Goal: Transaction & Acquisition: Obtain resource

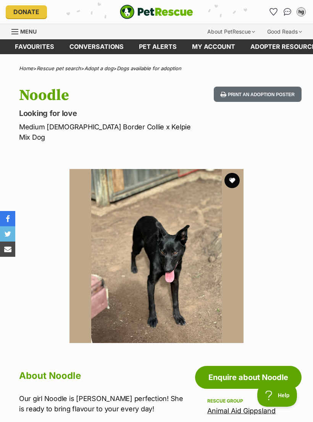
click at [275, 9] on icon "Favourites" at bounding box center [274, 12] width 8 height 8
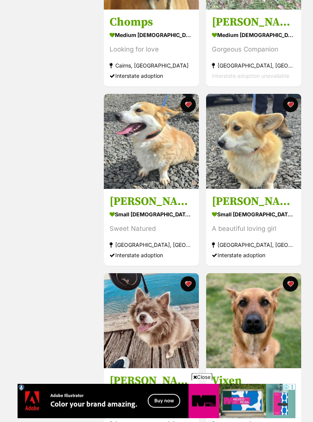
scroll to position [242, 0]
click at [261, 216] on div "small female Dog" at bounding box center [254, 214] width 84 height 11
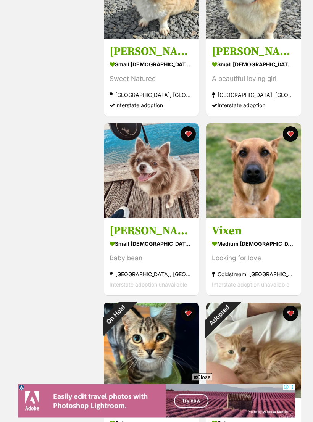
scroll to position [392, 0]
click at [258, 194] on img at bounding box center [253, 170] width 95 height 95
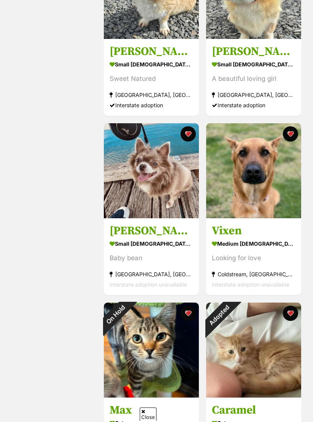
click at [162, 208] on img at bounding box center [151, 170] width 95 height 95
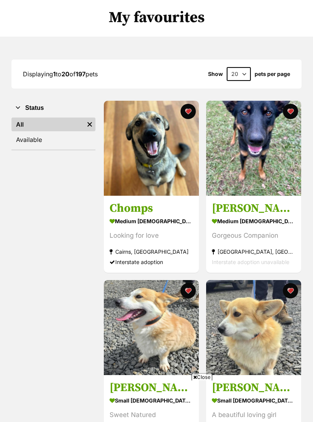
scroll to position [30, 0]
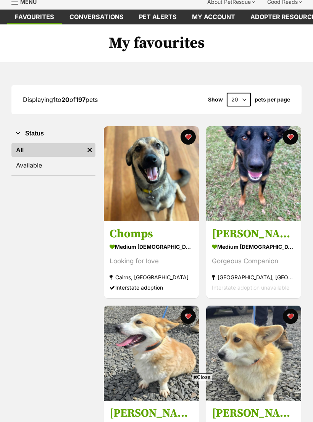
click at [174, 198] on img at bounding box center [151, 173] width 95 height 95
click at [260, 180] on img at bounding box center [253, 173] width 95 height 95
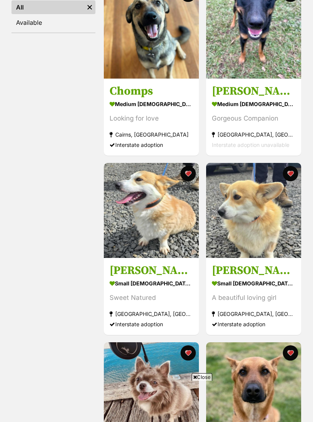
scroll to position [0, 0]
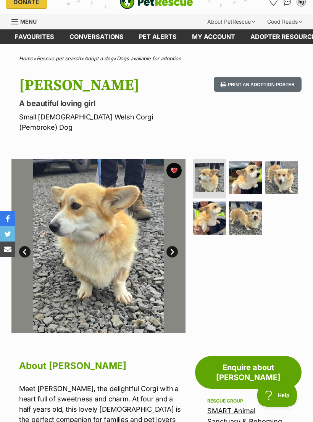
click at [172, 246] on link "Next" at bounding box center [171, 251] width 11 height 11
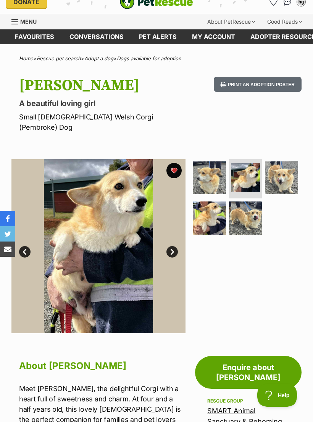
click at [174, 246] on link "Next" at bounding box center [171, 251] width 11 height 11
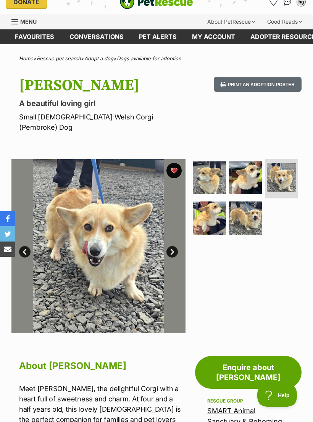
click at [170, 246] on link "Next" at bounding box center [171, 251] width 11 height 11
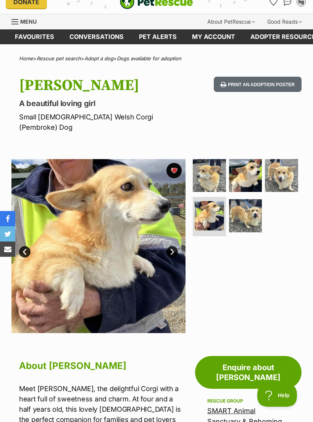
click at [167, 246] on link "Next" at bounding box center [171, 251] width 11 height 11
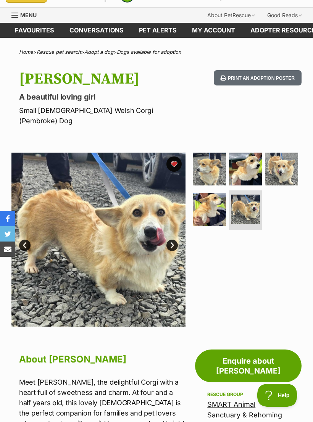
scroll to position [17, 0]
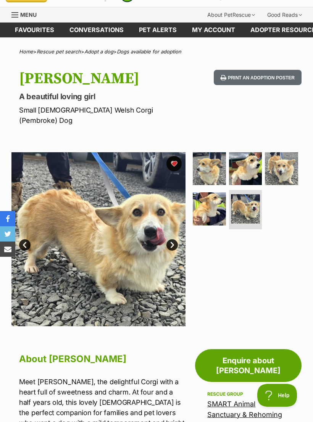
click at [172, 239] on link "Next" at bounding box center [171, 244] width 11 height 11
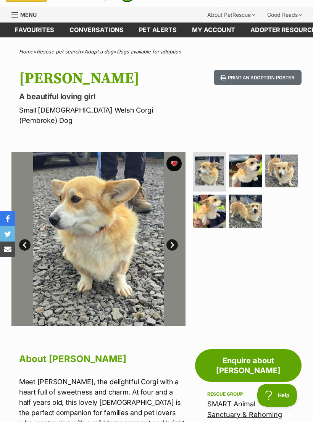
click at [170, 239] on link "Next" at bounding box center [171, 244] width 11 height 11
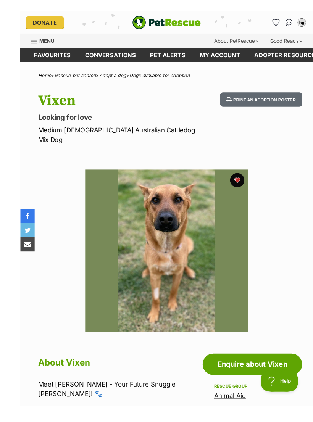
scroll to position [4, 0]
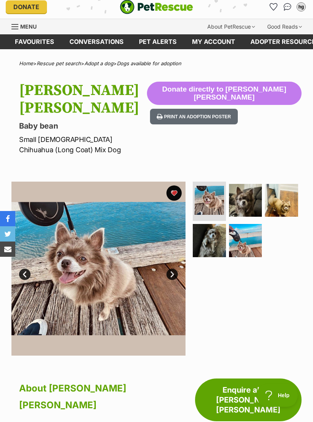
scroll to position [9, 0]
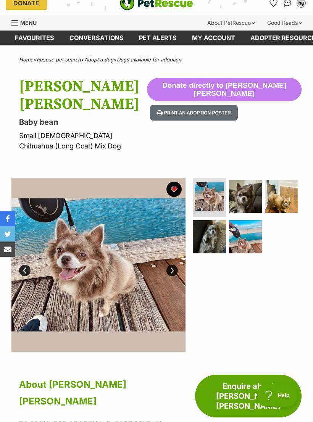
click at [167, 265] on link "Next" at bounding box center [171, 270] width 11 height 11
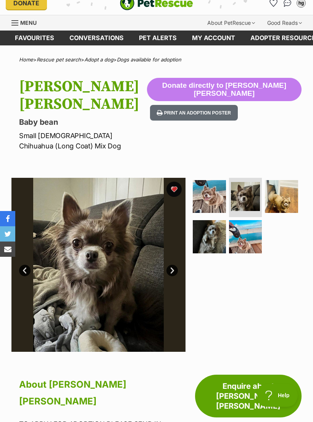
click at [171, 234] on img at bounding box center [98, 265] width 174 height 174
click at [166, 265] on link "Next" at bounding box center [171, 270] width 11 height 11
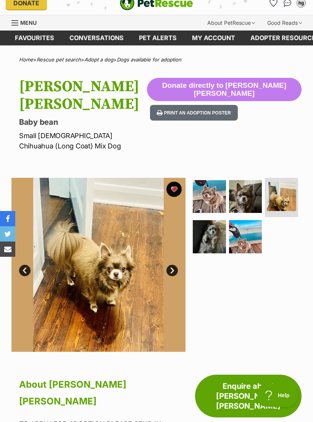
click at [168, 265] on link "Next" at bounding box center [171, 270] width 11 height 11
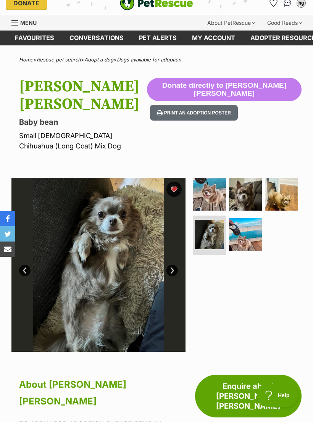
click at [168, 265] on link "Next" at bounding box center [171, 270] width 11 height 11
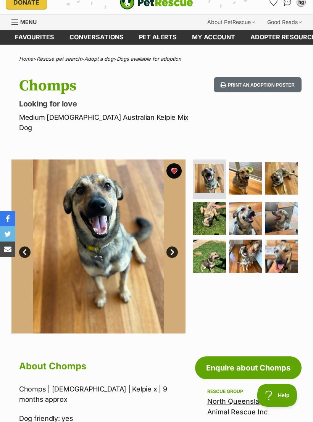
click at [168, 247] on link "Next" at bounding box center [171, 252] width 11 height 11
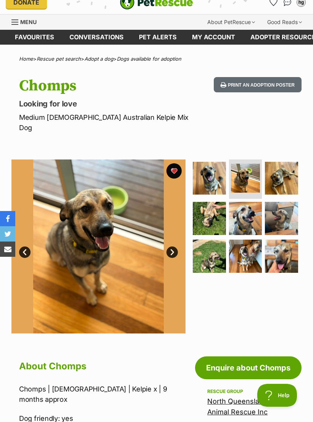
click at [172, 247] on link "Next" at bounding box center [171, 252] width 11 height 11
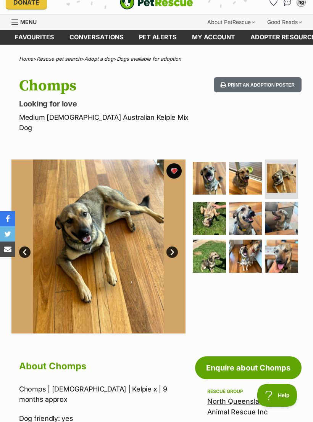
click at [172, 247] on link "Next" at bounding box center [171, 252] width 11 height 11
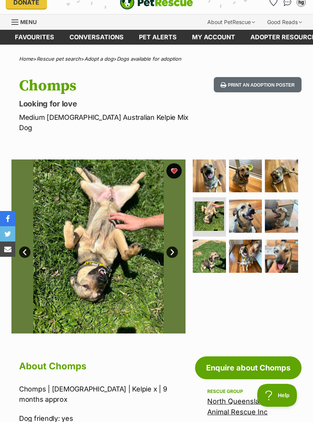
click at [172, 247] on link "Next" at bounding box center [171, 252] width 11 height 11
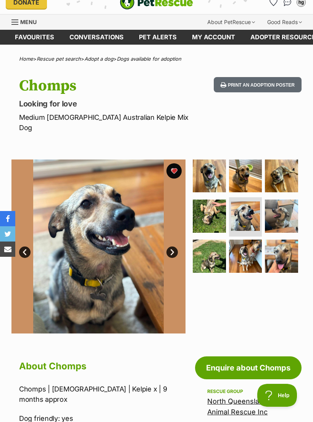
click at [169, 247] on link "Next" at bounding box center [171, 252] width 11 height 11
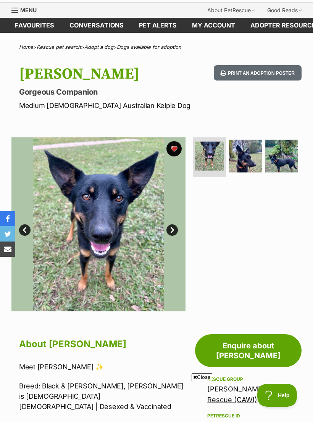
click at [169, 226] on link "Next" at bounding box center [171, 229] width 11 height 11
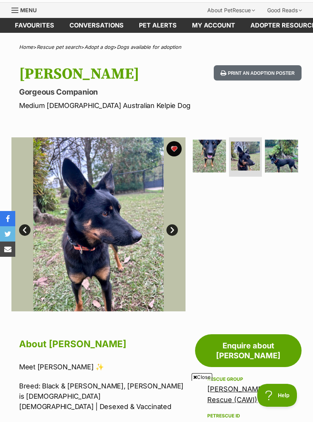
click at [171, 227] on link "Next" at bounding box center [171, 229] width 11 height 11
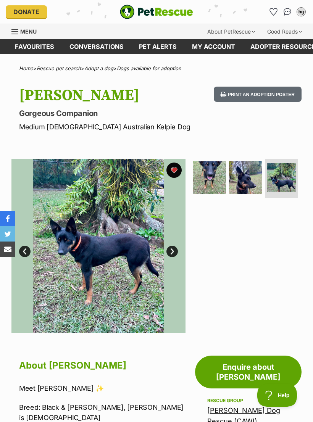
click at [169, 247] on link "Next" at bounding box center [171, 251] width 11 height 11
